Goal: Task Accomplishment & Management: Complete application form

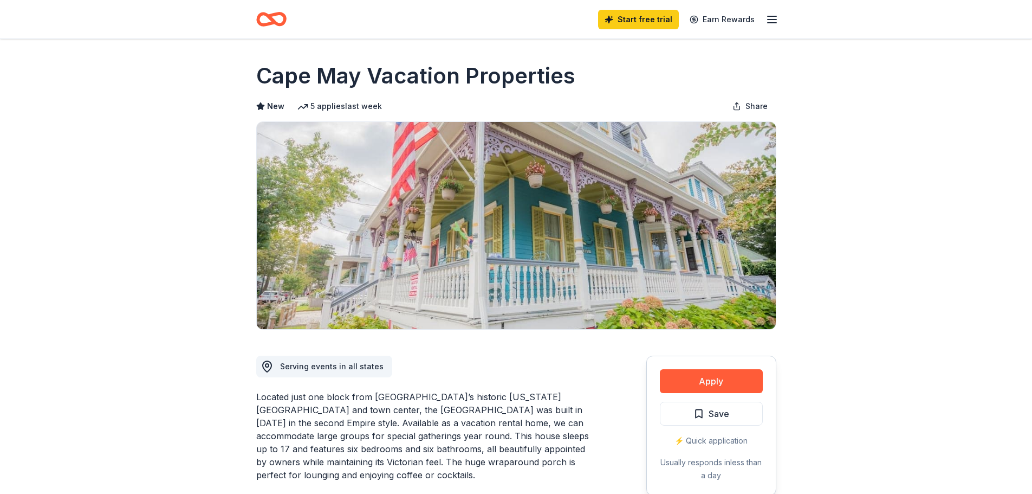
click at [268, 15] on icon "Home" at bounding box center [276, 19] width 17 height 11
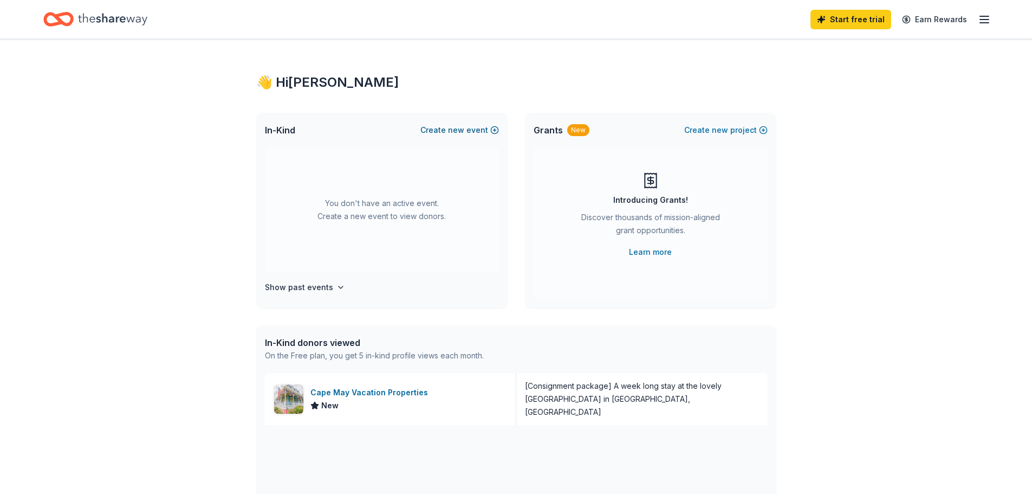
click at [496, 130] on button "Create new event" at bounding box center [460, 130] width 79 height 13
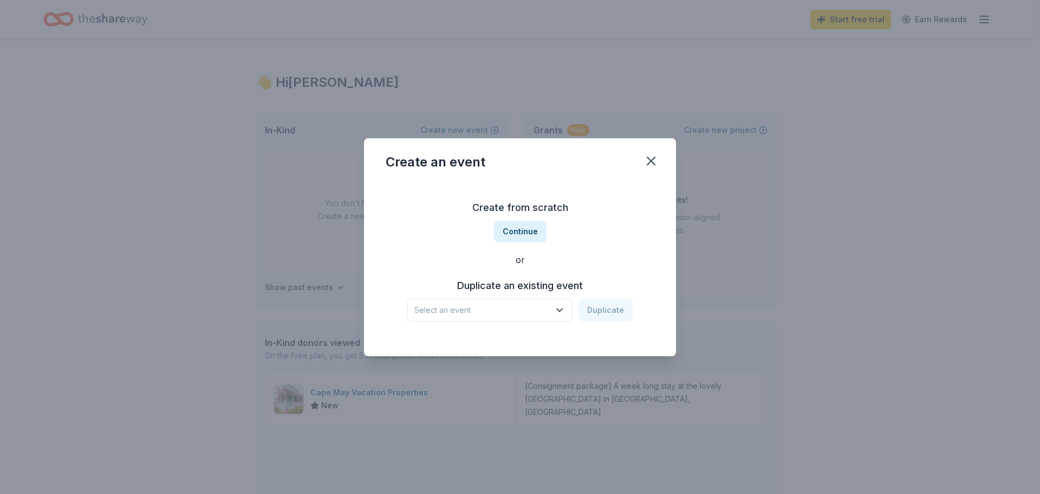
click at [558, 313] on icon "button" at bounding box center [559, 310] width 11 height 11
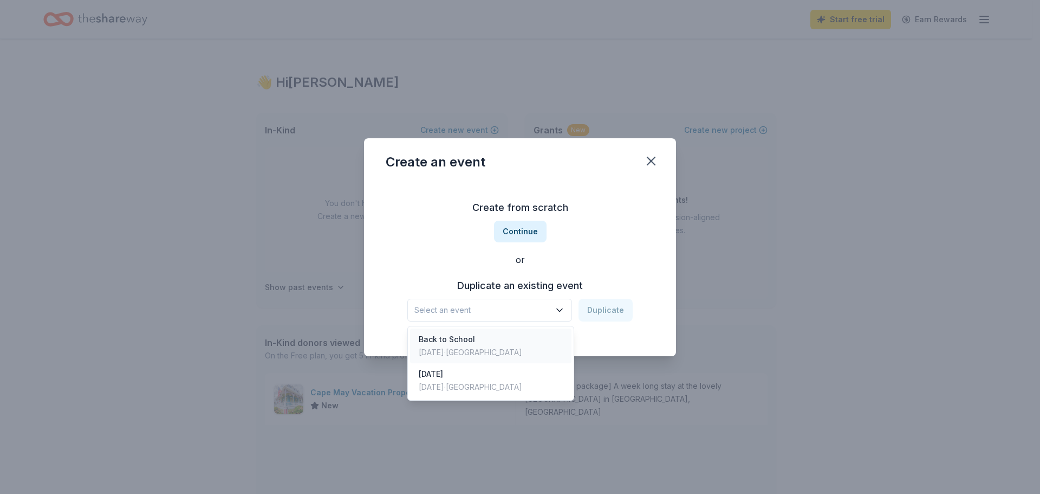
click at [454, 346] on div "[DATE] · [GEOGRAPHIC_DATA]" at bounding box center [470, 352] width 103 height 13
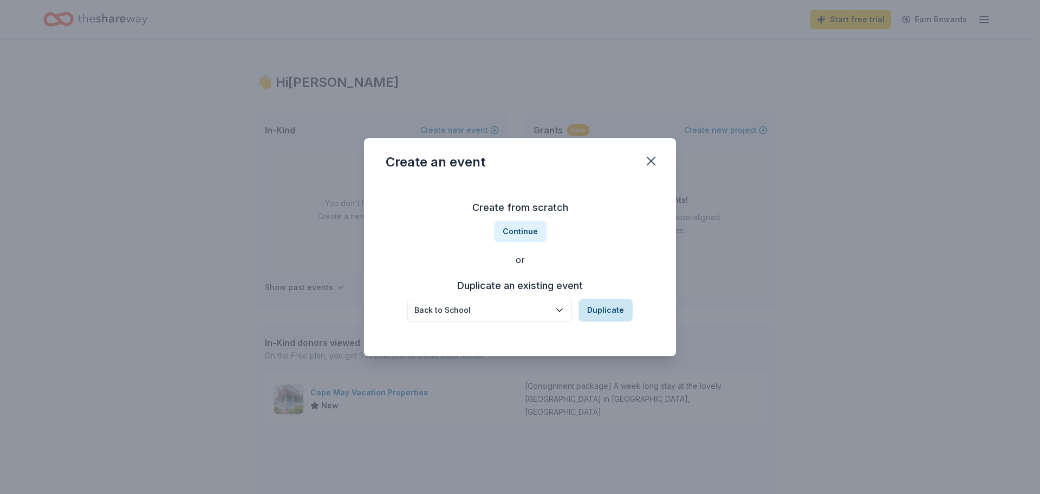
click at [611, 307] on button "Duplicate" at bounding box center [606, 310] width 54 height 23
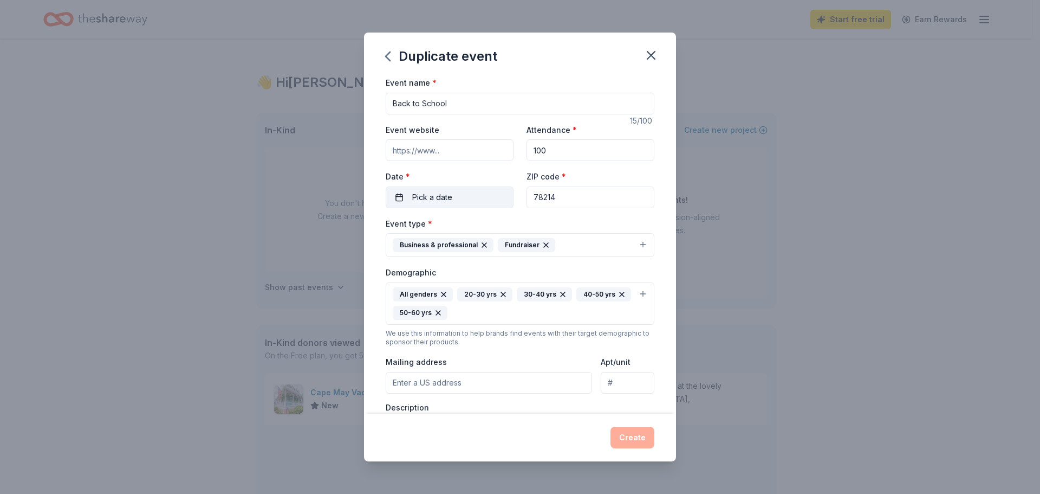
click at [446, 200] on span "Pick a date" at bounding box center [432, 197] width 40 height 13
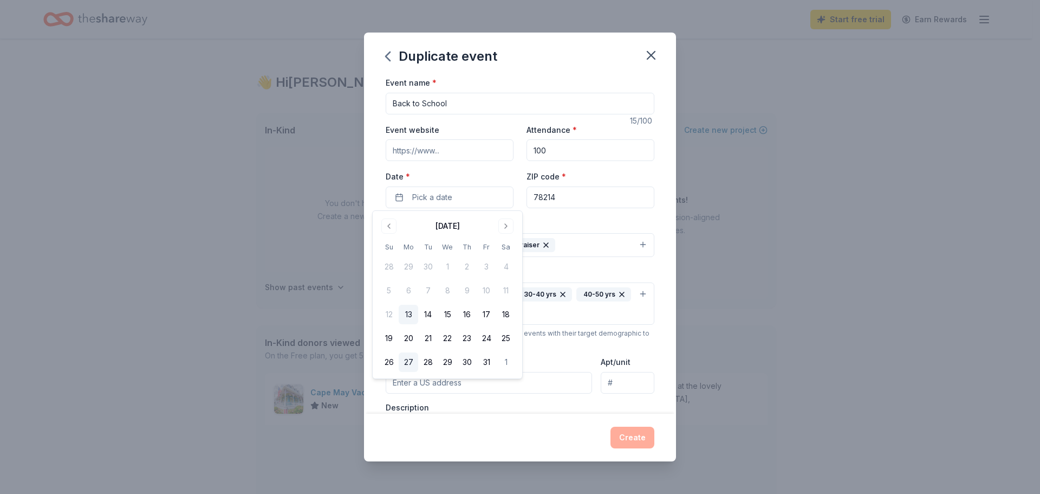
click at [410, 364] on button "27" at bounding box center [409, 362] width 20 height 20
click at [484, 359] on button "31" at bounding box center [487, 362] width 20 height 20
click at [406, 361] on button "27" at bounding box center [409, 362] width 20 height 20
click at [652, 214] on div "Event name * Back to School 15 /100 Event website Attendance * 100 Date * [DATE…" at bounding box center [520, 245] width 312 height 338
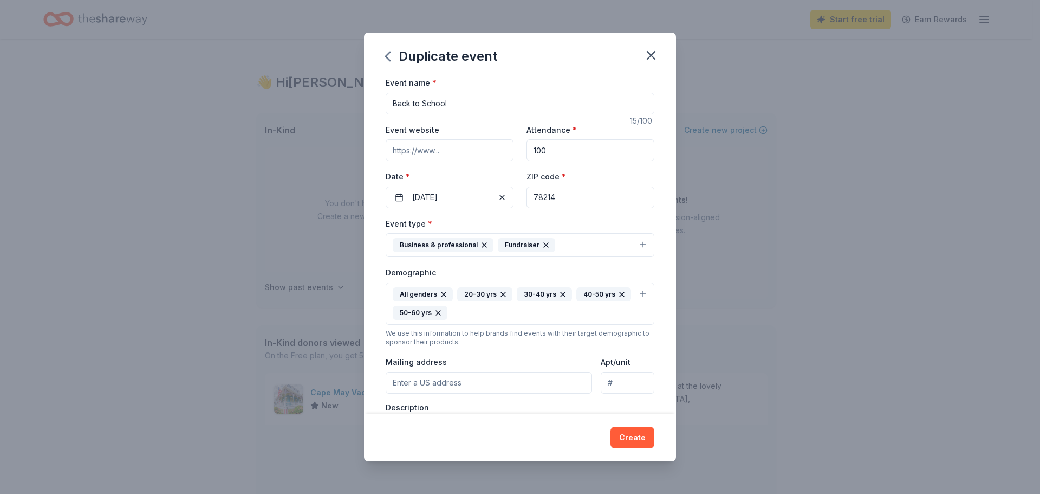
scroll to position [163, 0]
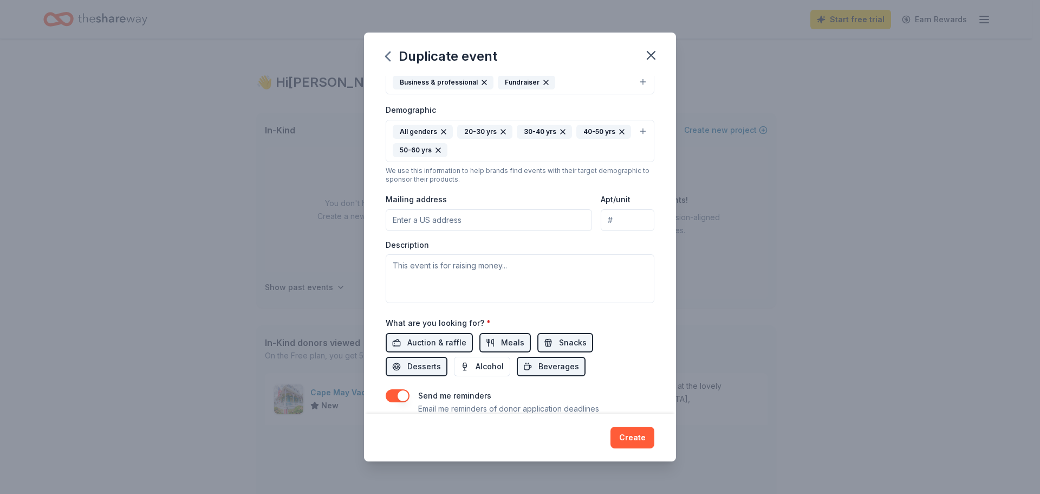
click at [517, 226] on input "Mailing address" at bounding box center [489, 220] width 206 height 22
type input "300 [PERSON_NAME]"
click at [652, 55] on icon "button" at bounding box center [652, 55] width 8 height 8
